Goal: Information Seeking & Learning: Understand process/instructions

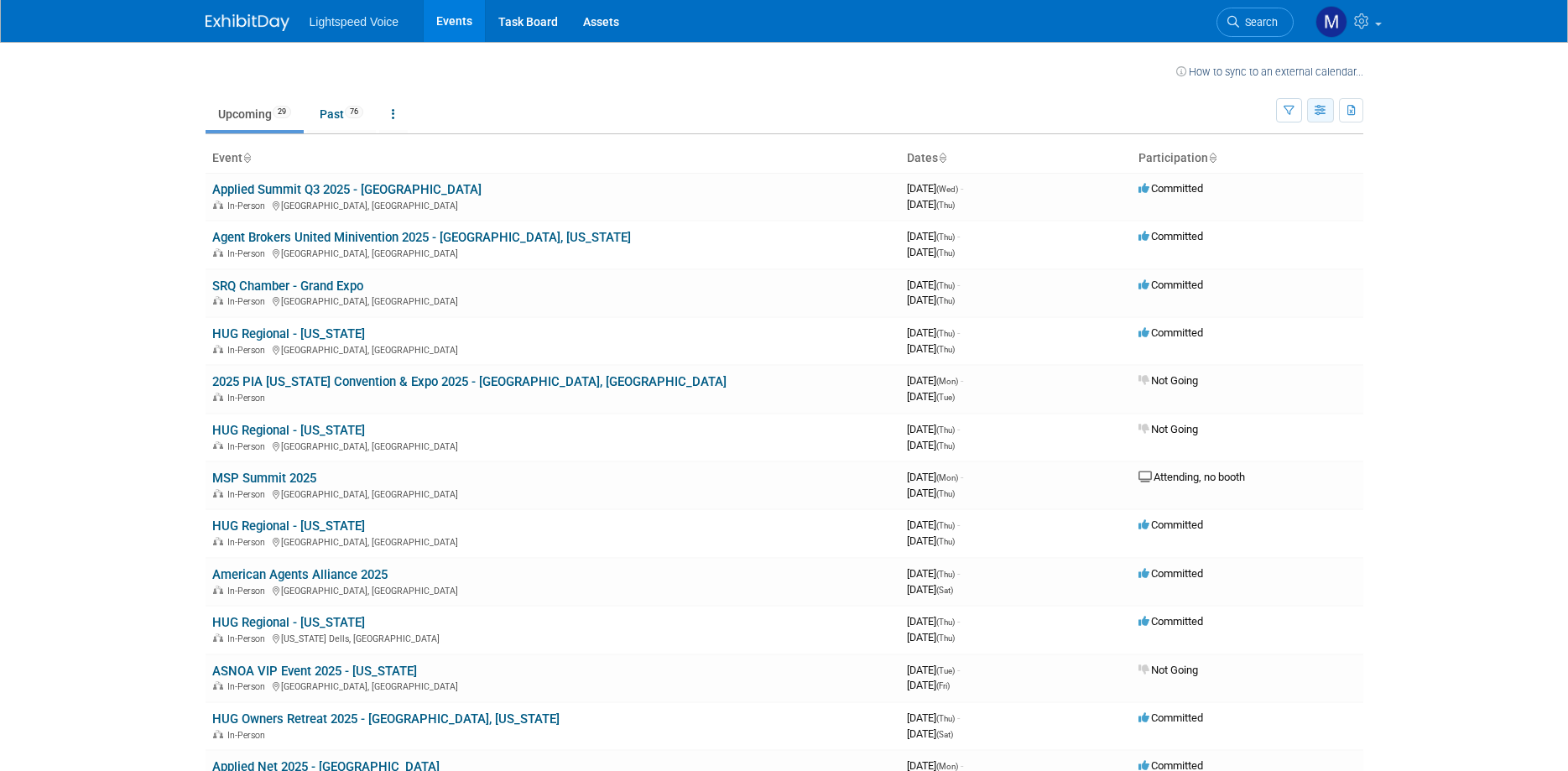
click at [1324, 110] on icon "button" at bounding box center [1321, 111] width 13 height 11
click at [1258, 219] on link "Calendar View" at bounding box center [1250, 220] width 141 height 23
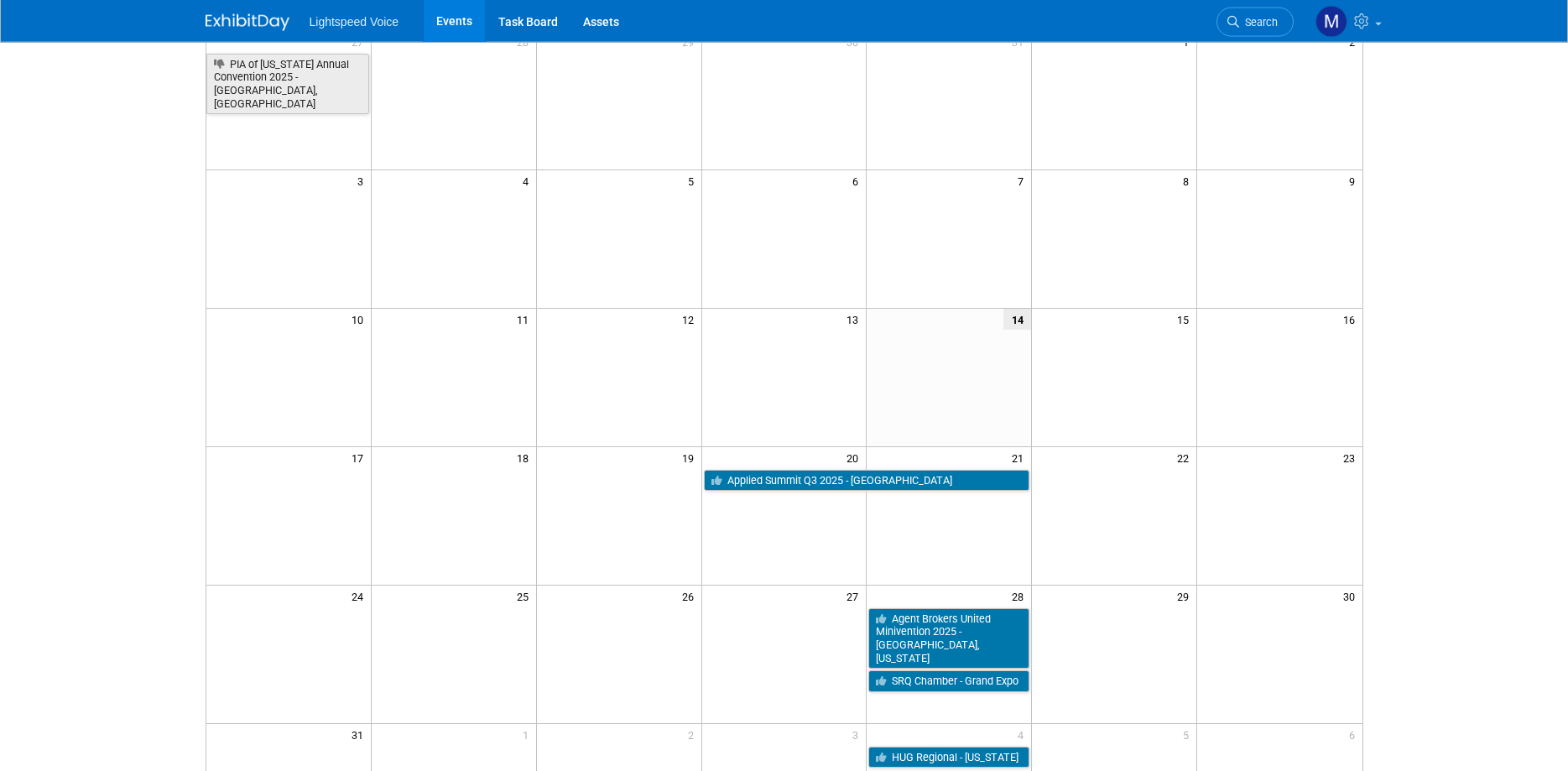
scroll to position [342, 0]
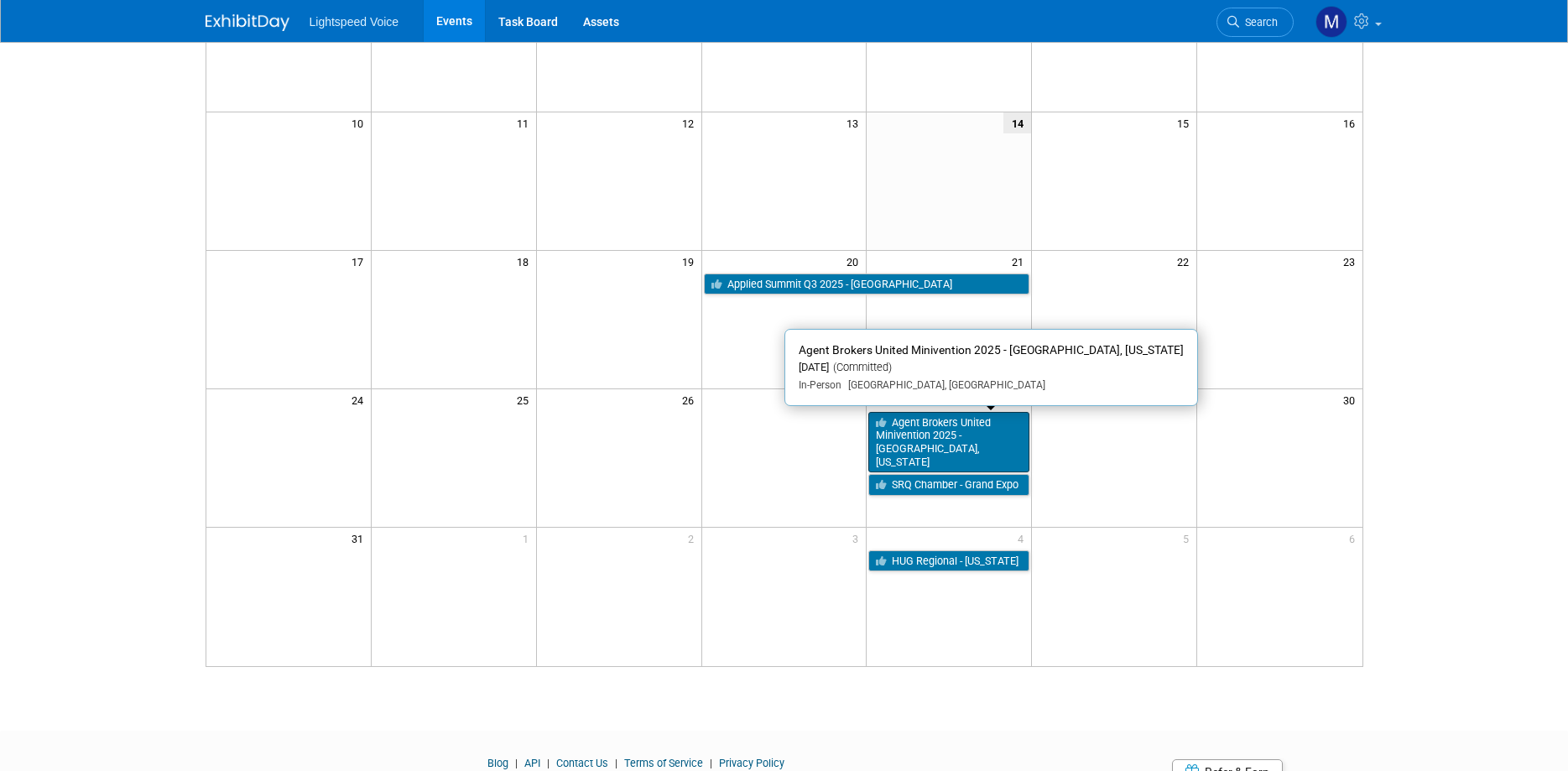
click at [1005, 431] on link "Agent Brokers United Minivention 2025 - [GEOGRAPHIC_DATA], [US_STATE]" at bounding box center [949, 443] width 161 height 62
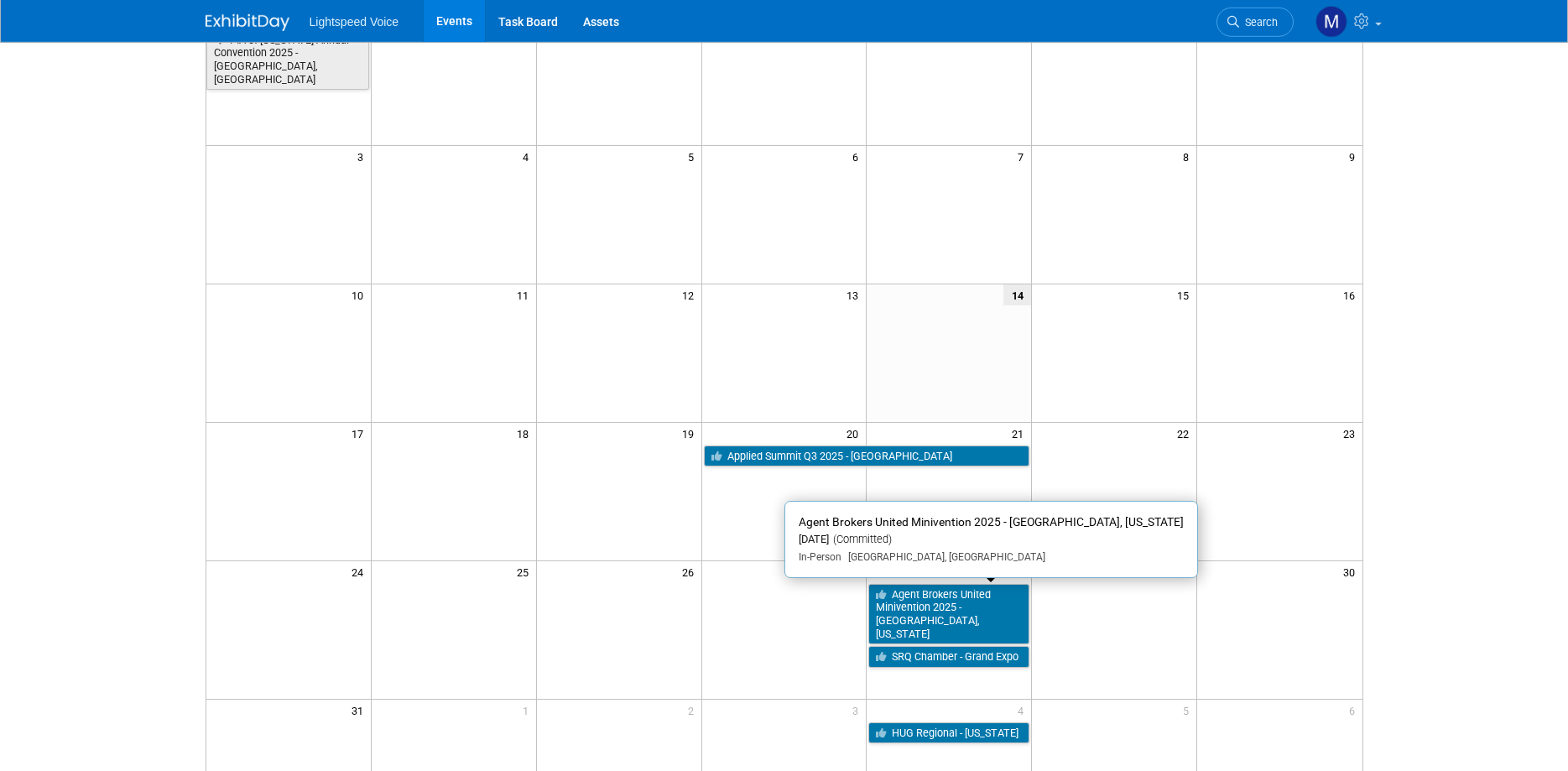
scroll to position [171, 0]
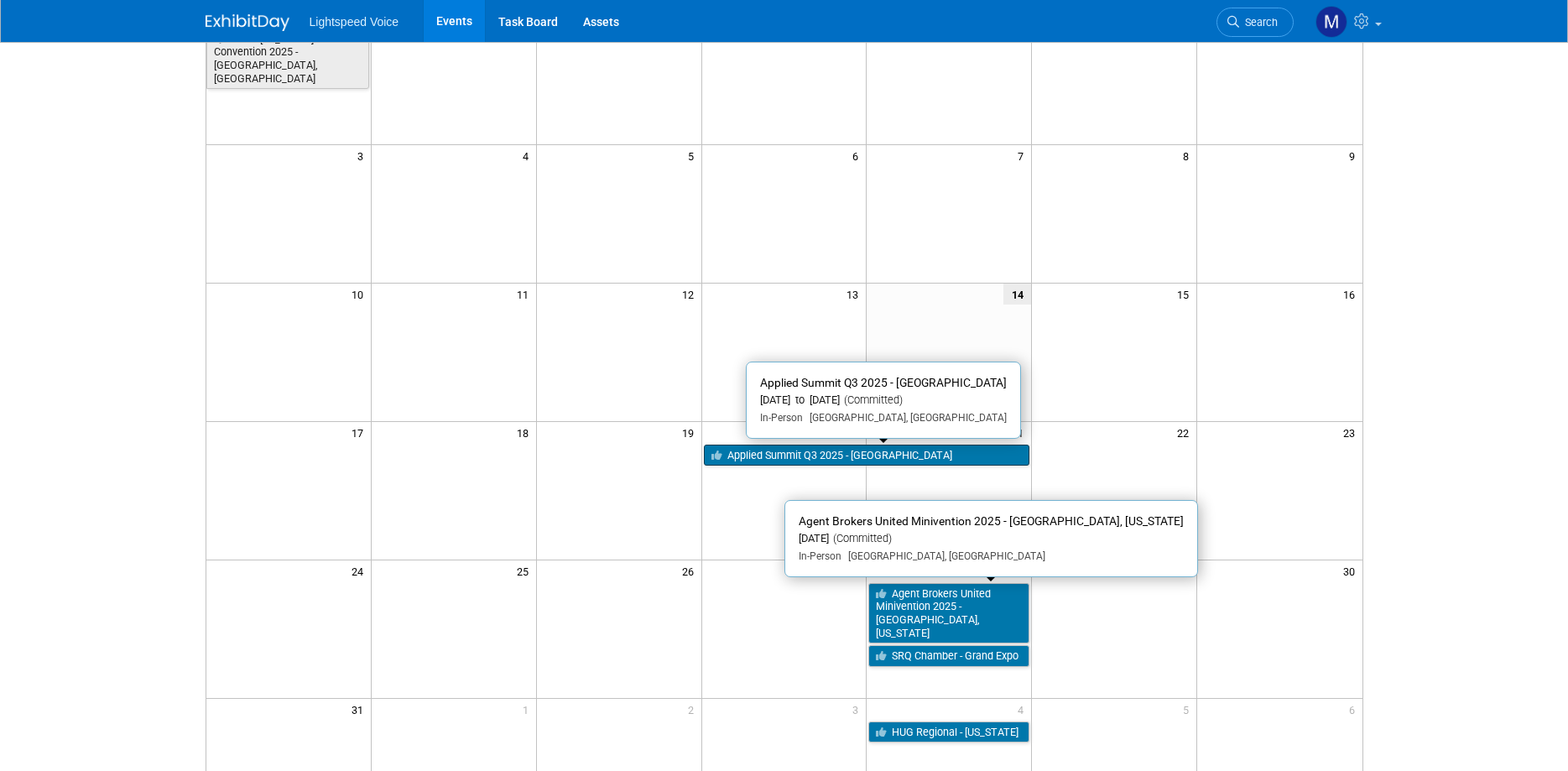
click at [925, 450] on link "Applied Summit Q3 2025 - [GEOGRAPHIC_DATA]" at bounding box center [867, 456] width 327 height 22
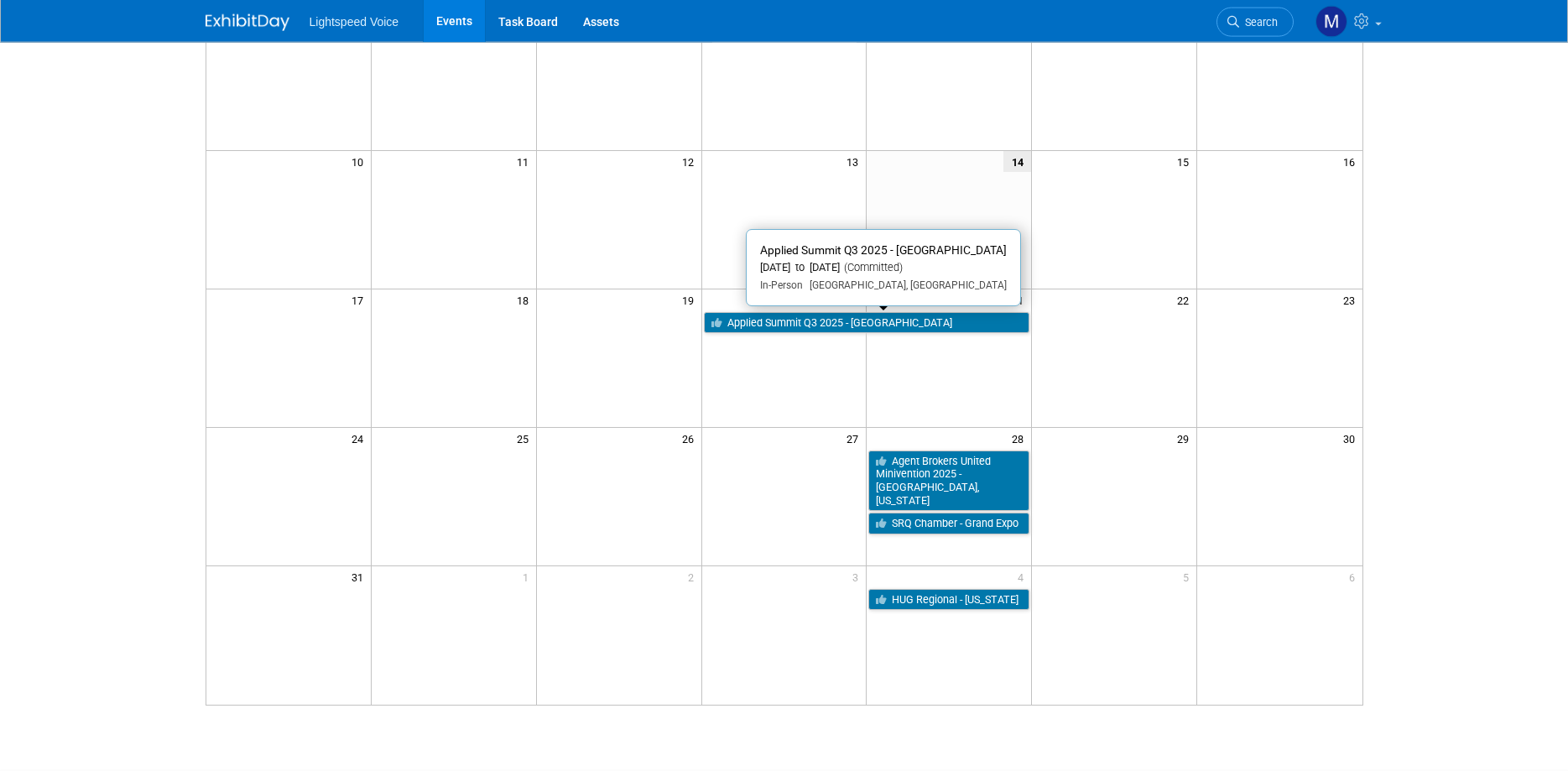
scroll to position [0, 0]
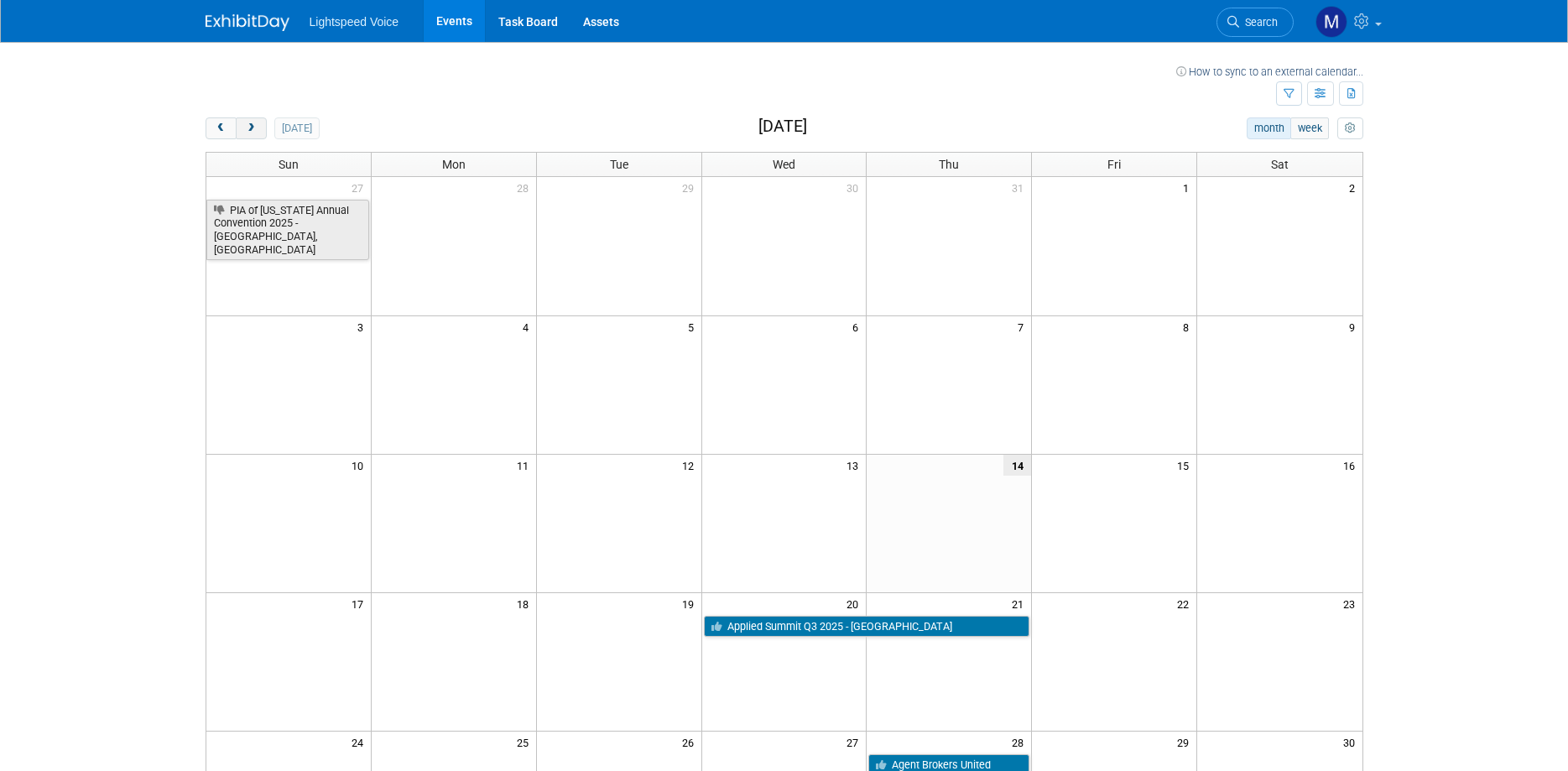
click at [250, 132] on span "next" at bounding box center [251, 128] width 13 height 11
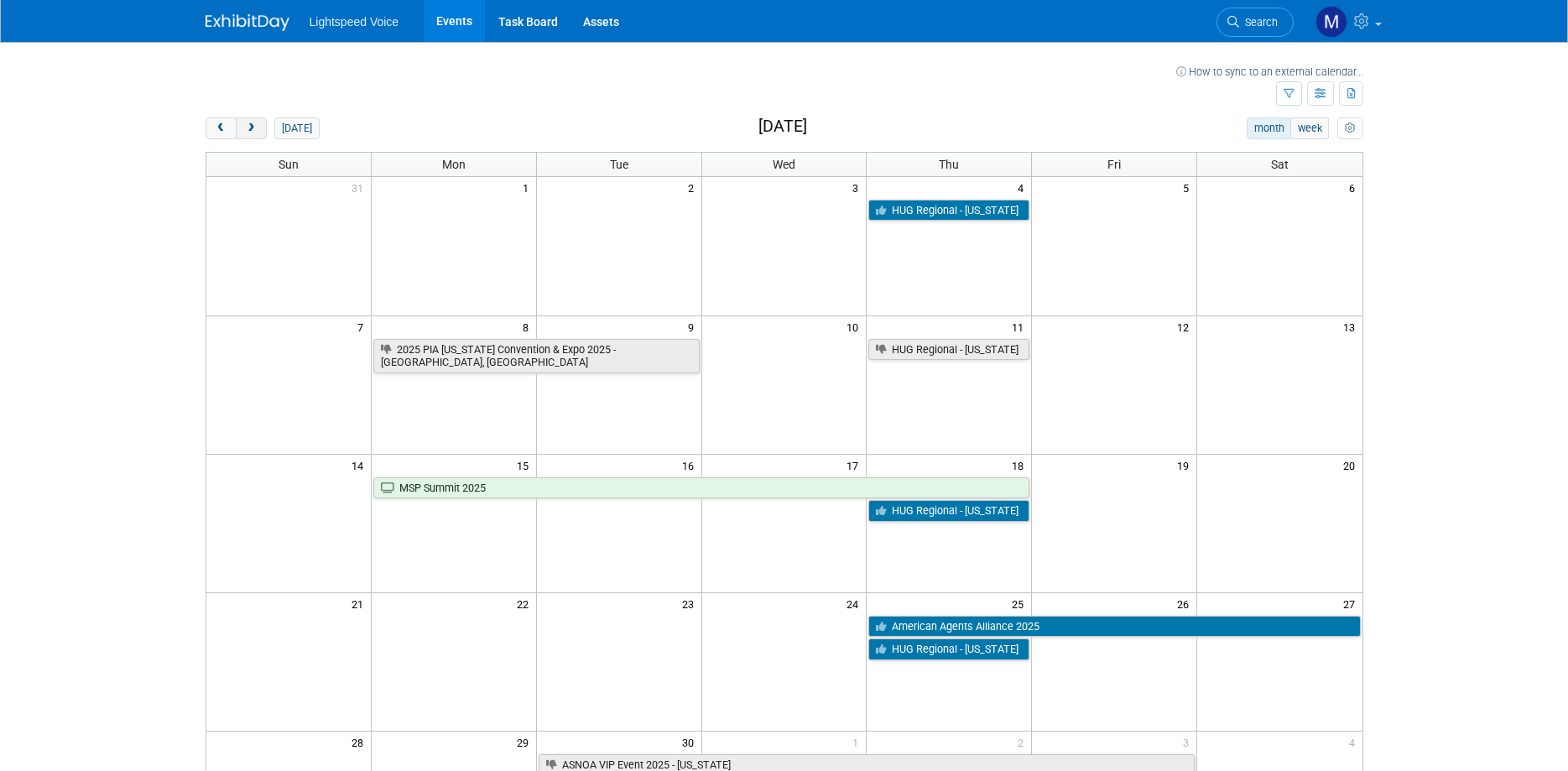
click at [249, 121] on button "next" at bounding box center [251, 128] width 31 height 22
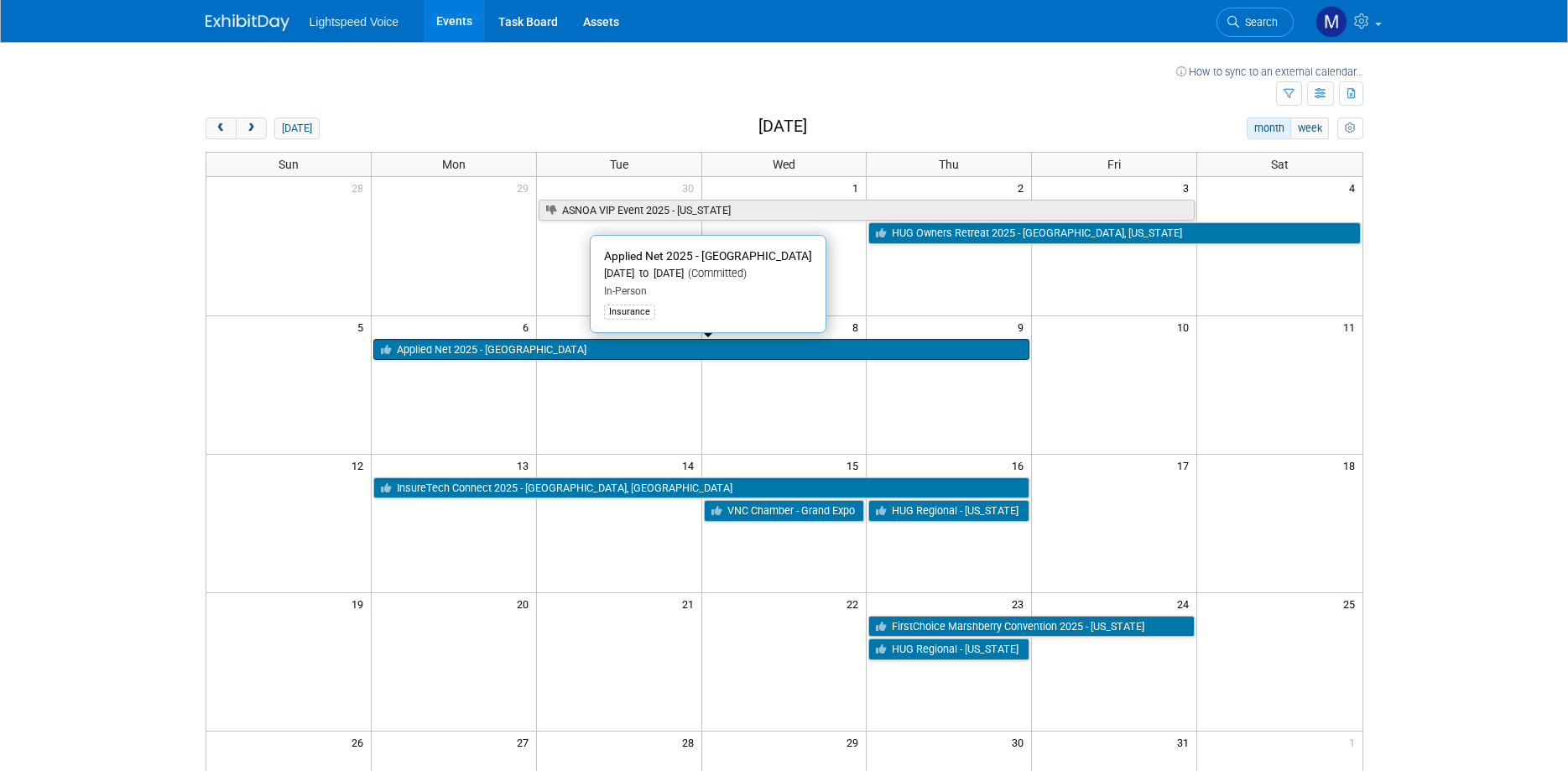
click at [579, 351] on link "Applied Net 2025 - [GEOGRAPHIC_DATA]" at bounding box center [701, 350] width 656 height 22
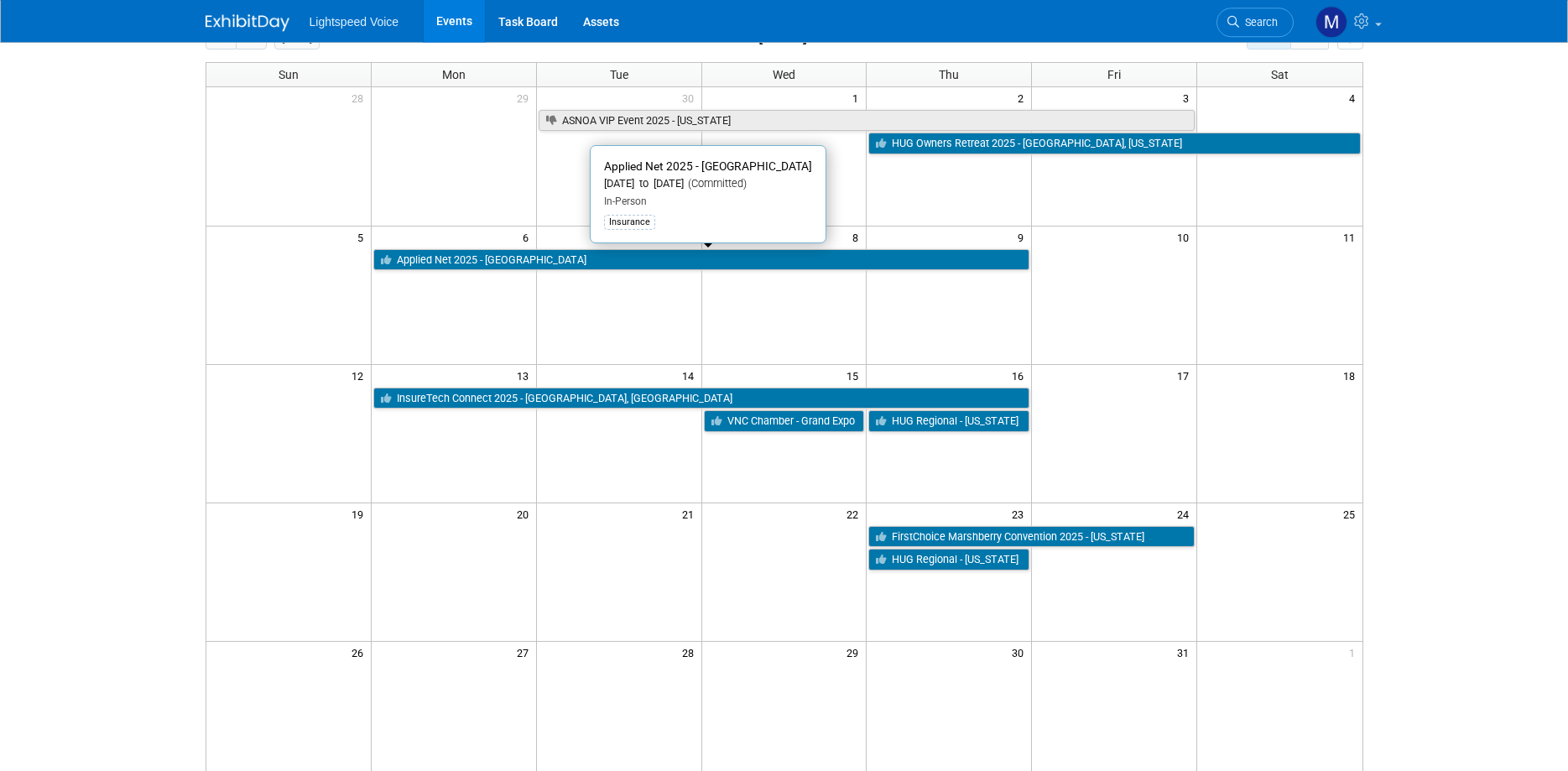
scroll to position [77, 0]
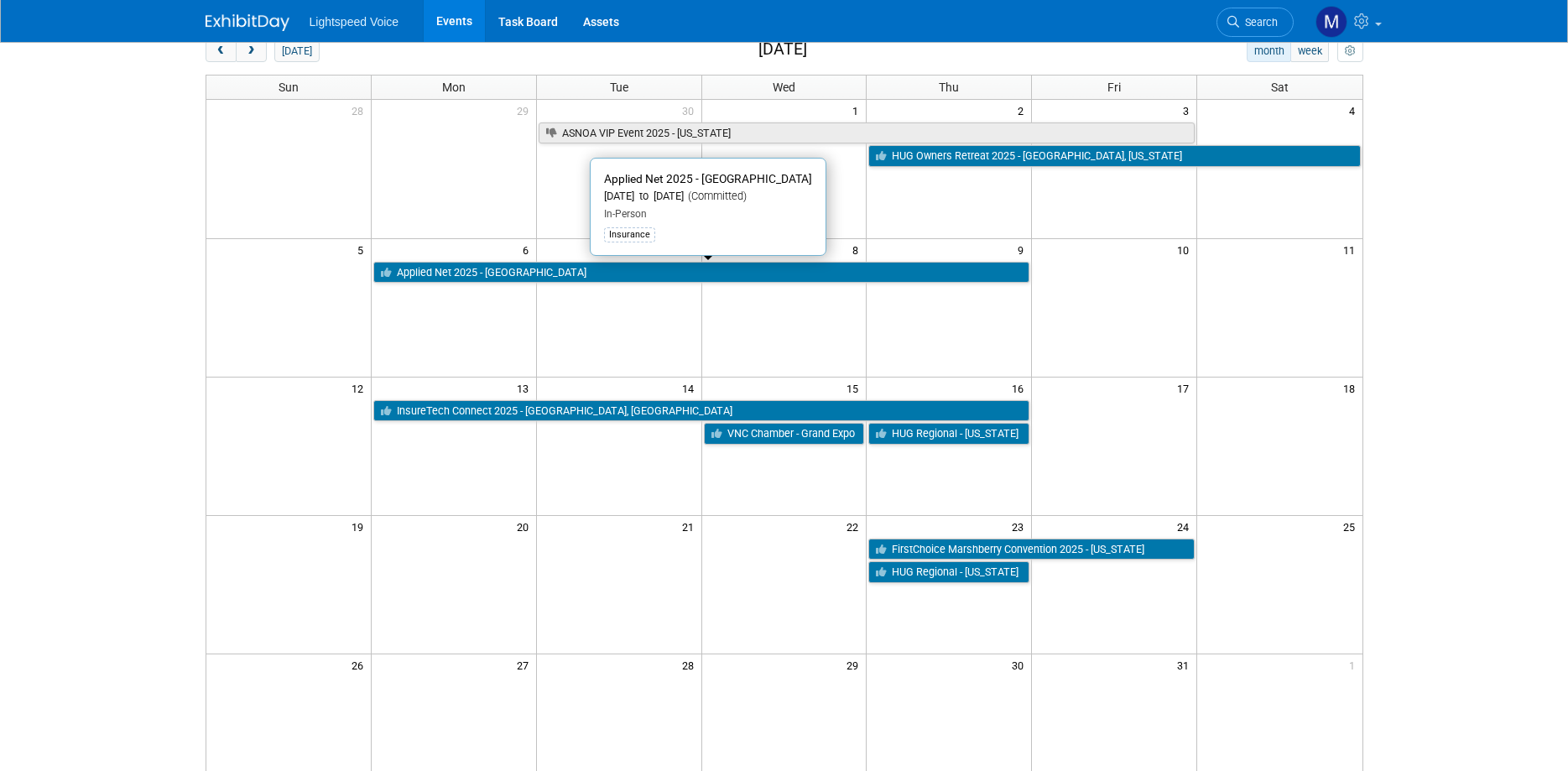
click at [300, 182] on td at bounding box center [288, 169] width 165 height 138
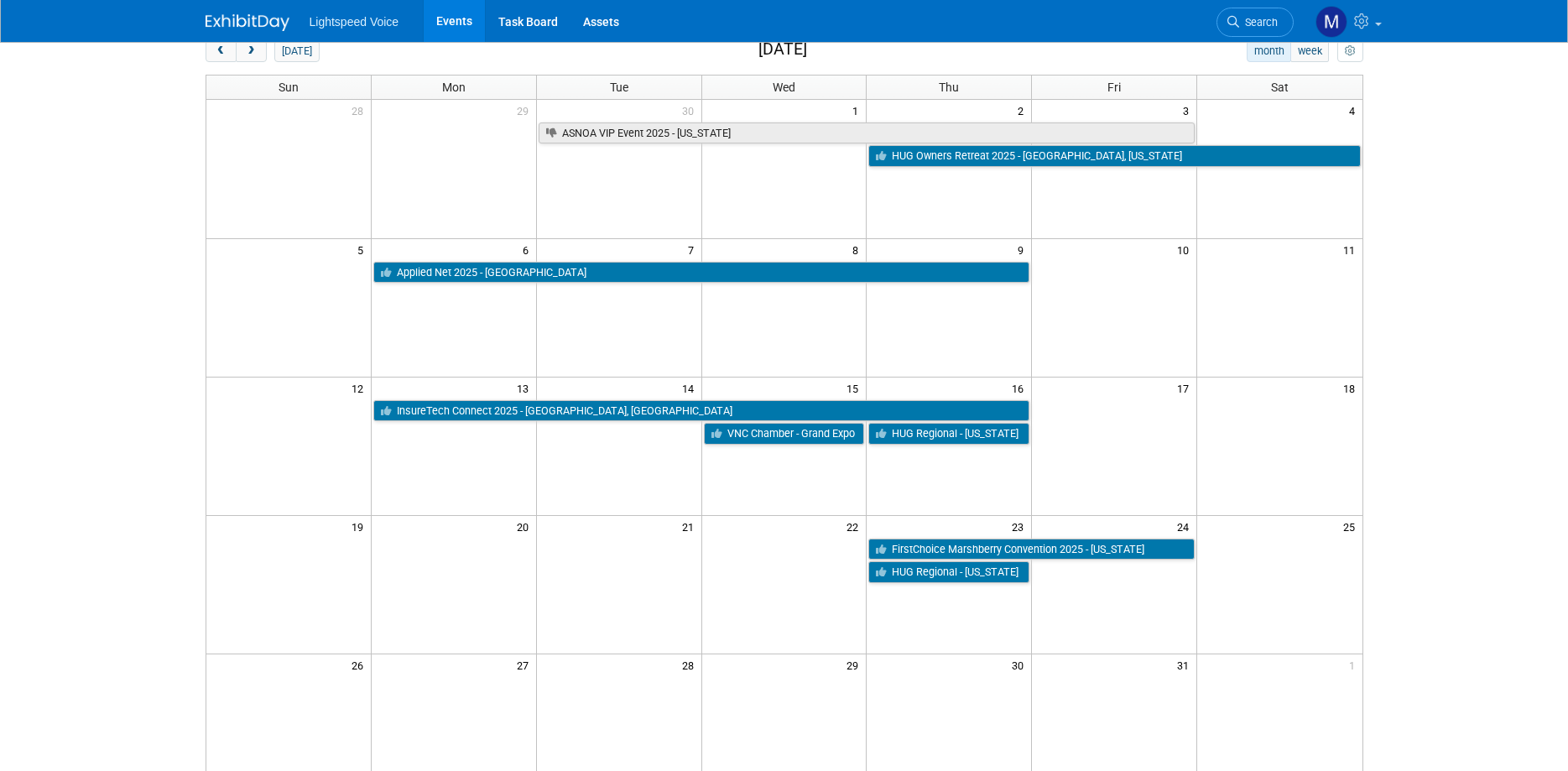
click at [1464, 235] on body "Lightspeed Voice Events Task Board Assets My Account My Profile & Preferences S…" at bounding box center [784, 309] width 1568 height 771
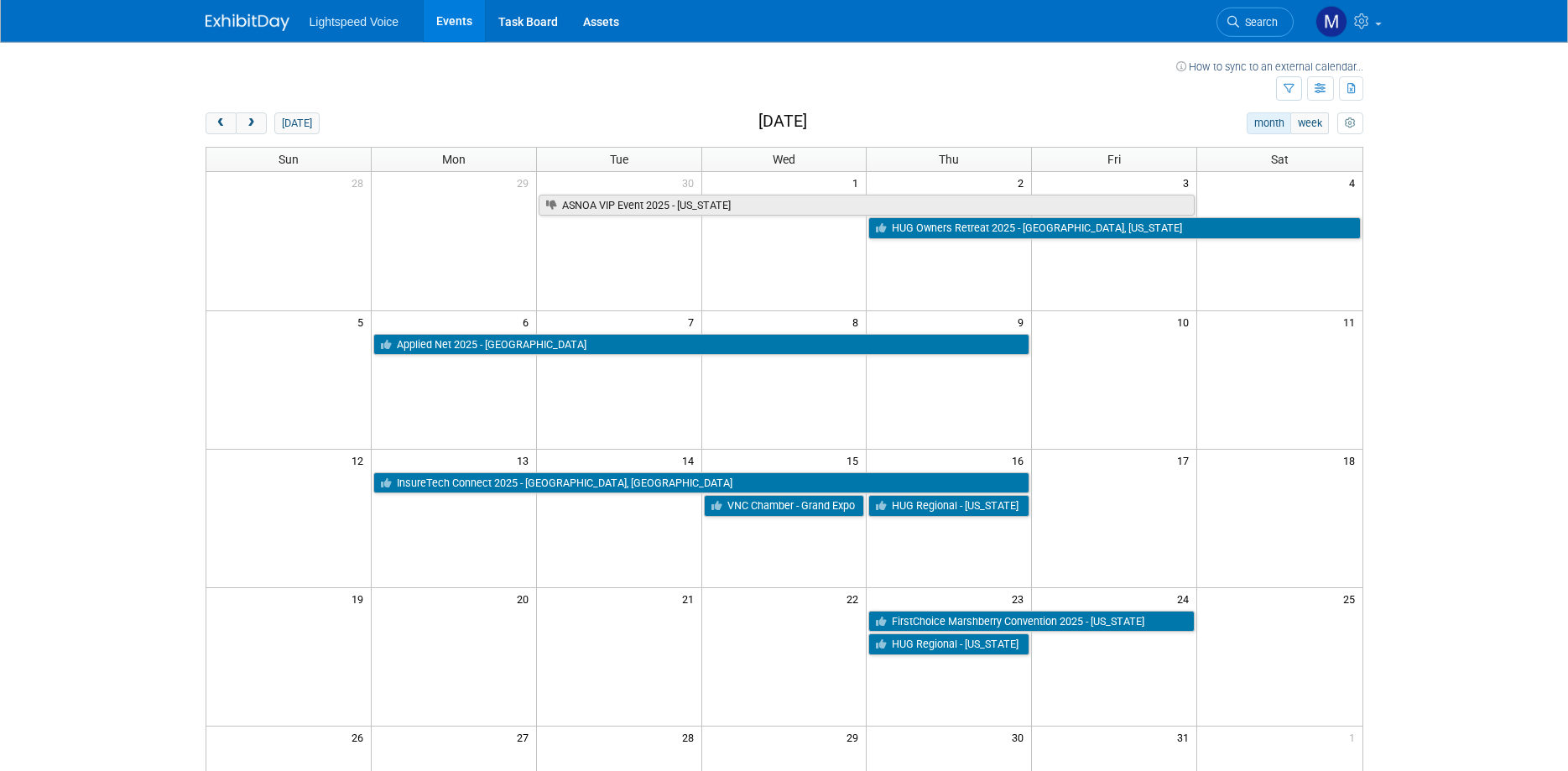
scroll to position [0, 0]
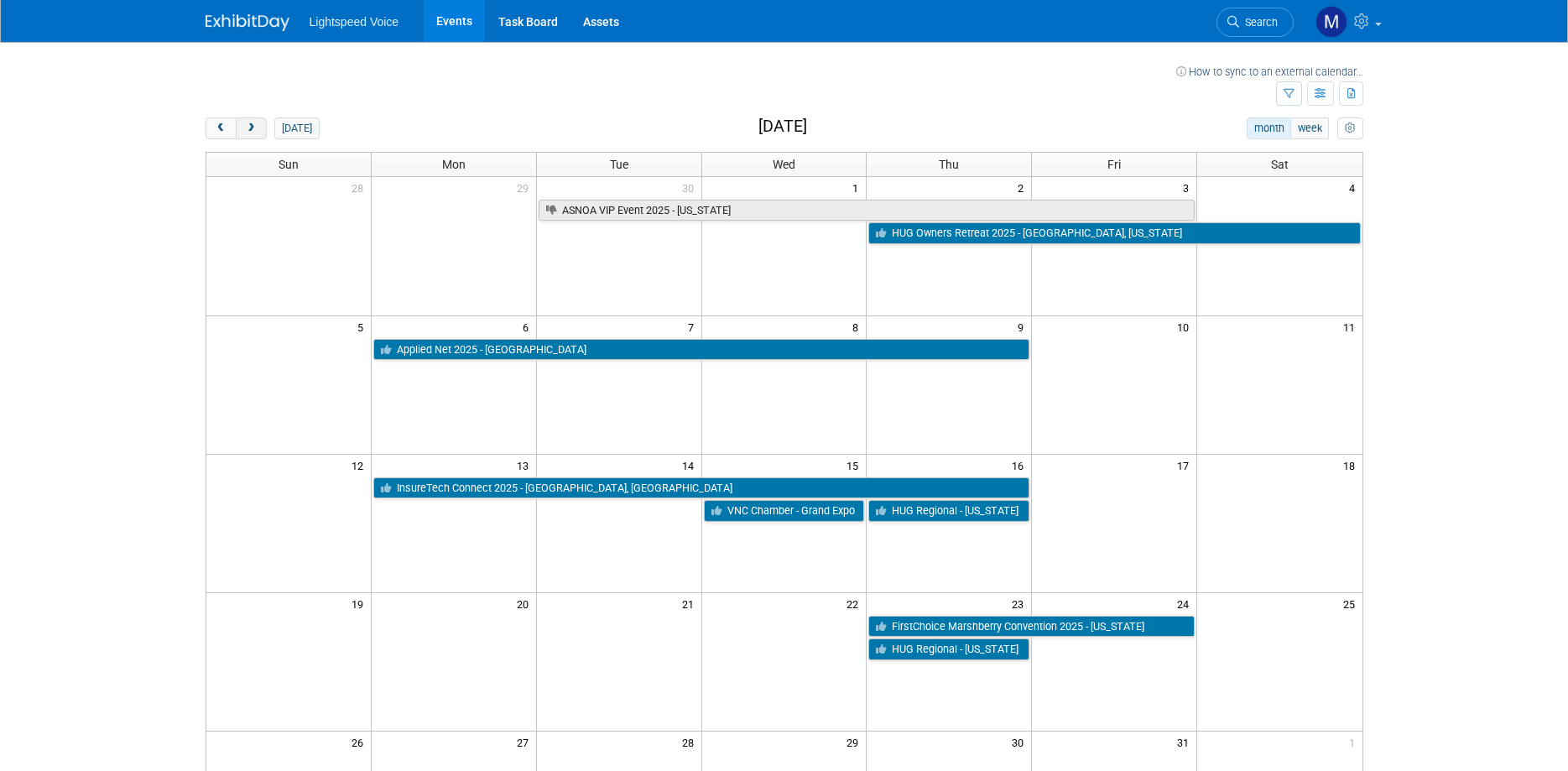
click at [254, 132] on span "next" at bounding box center [251, 128] width 13 height 11
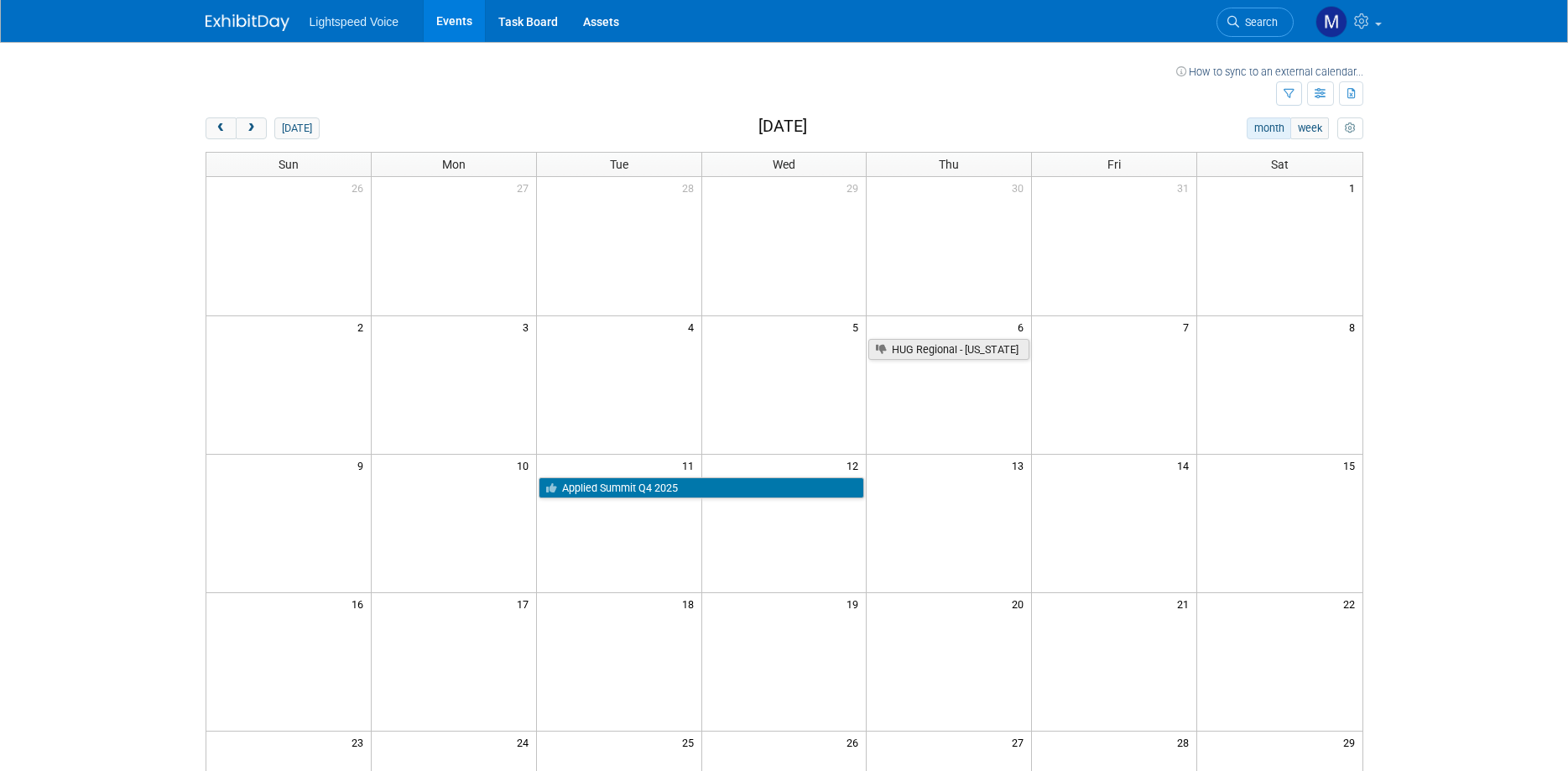
click at [121, 175] on body "Lightspeed Voice Events Task Board Assets My Account My Profile & Preferences S…" at bounding box center [784, 386] width 1568 height 771
click at [1308, 72] on link "How to sync to an external calendar..." at bounding box center [1270, 72] width 187 height 13
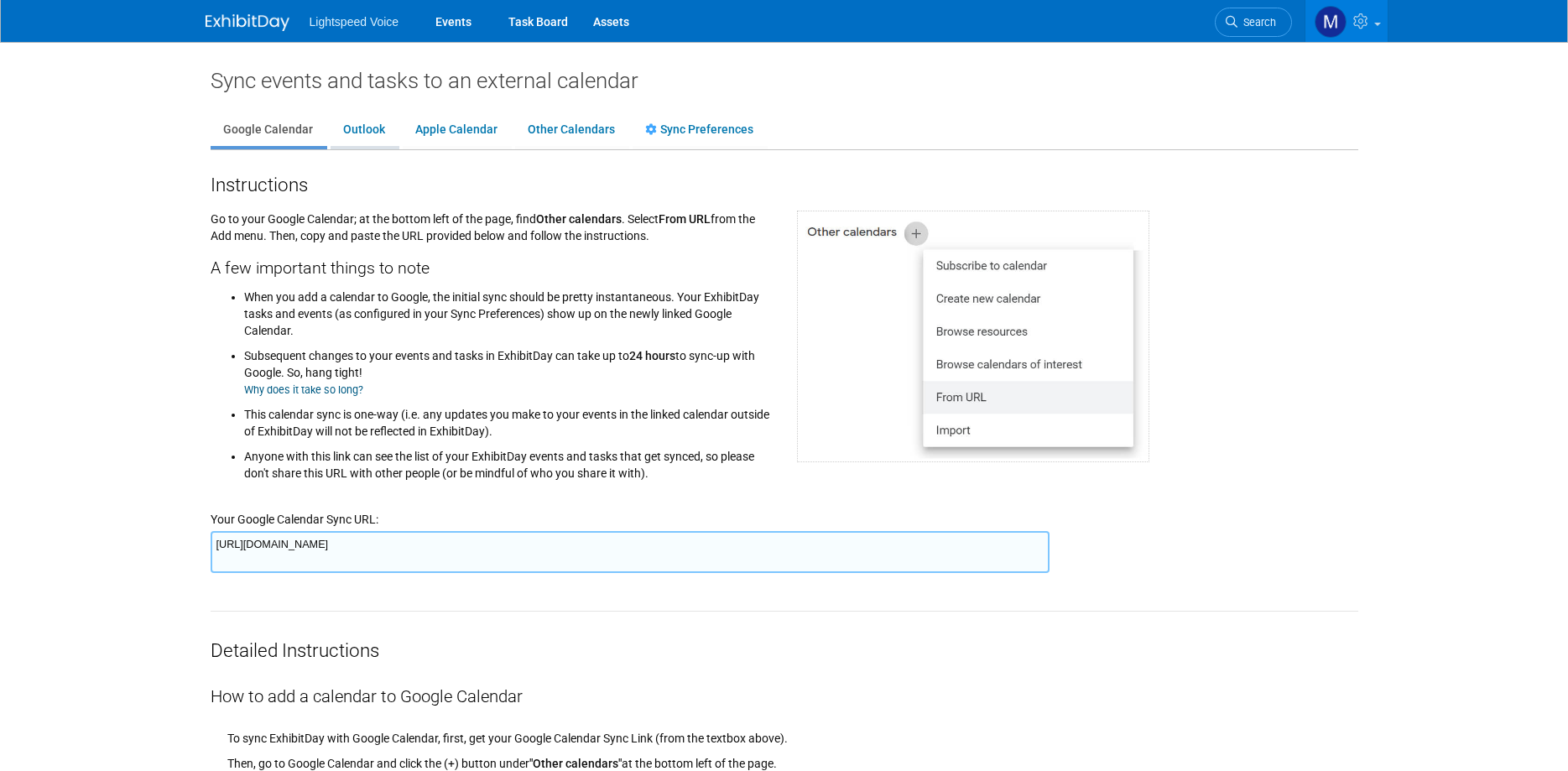
click at [373, 129] on link "Outlook" at bounding box center [364, 129] width 68 height 32
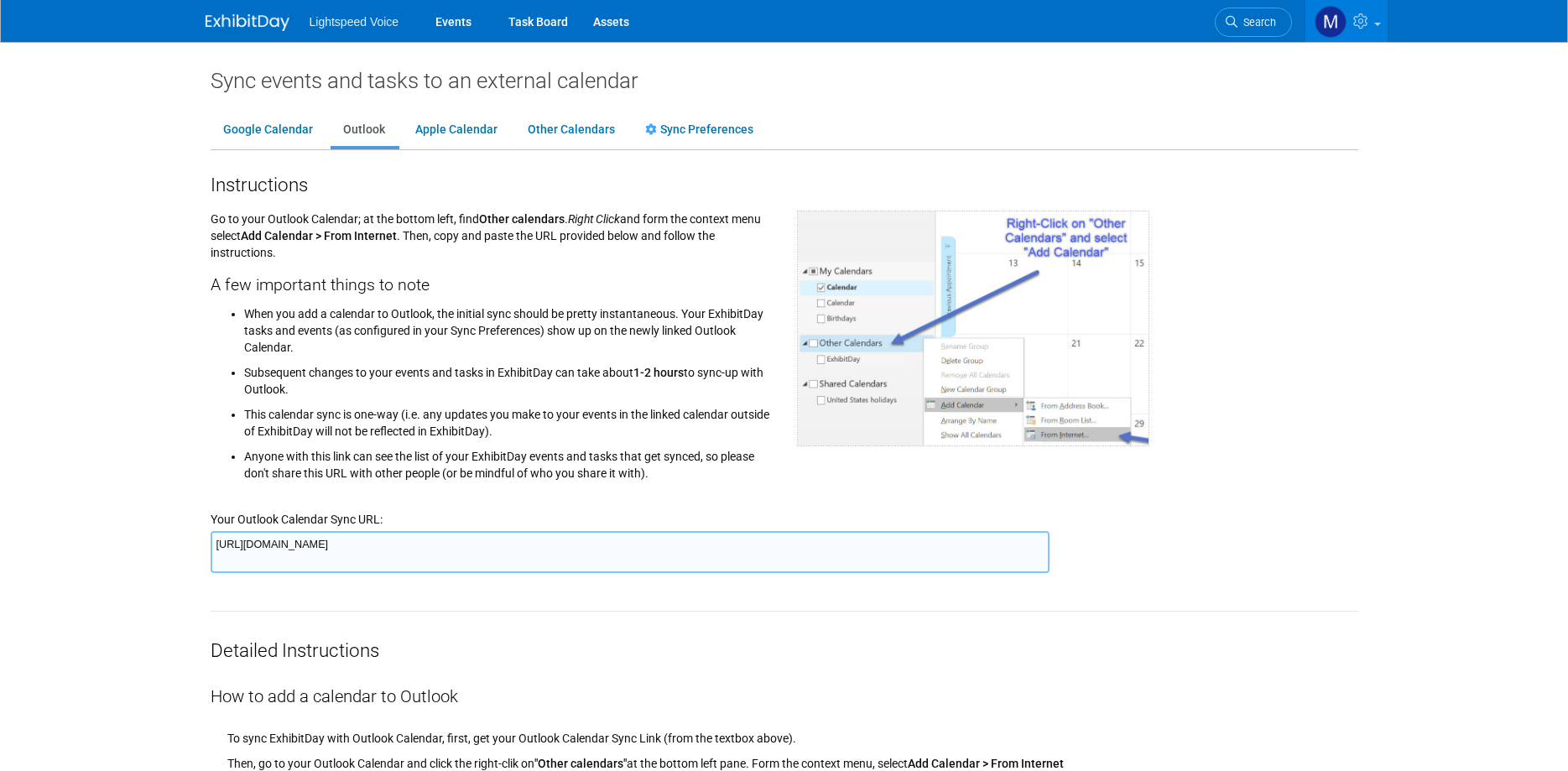
click at [561, 544] on textarea "[URL][DOMAIN_NAME]" at bounding box center [629, 551] width 839 height 42
